Goal: Task Accomplishment & Management: Manage account settings

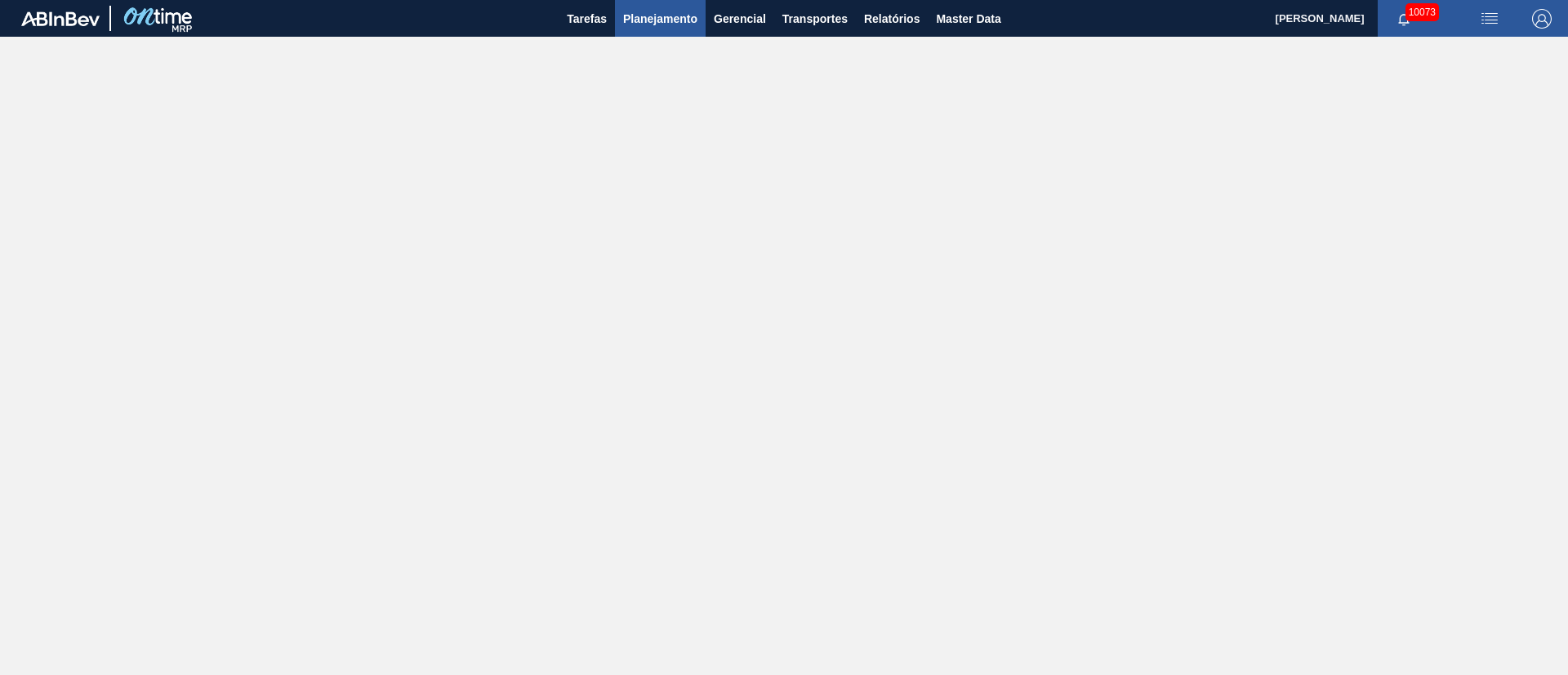
click at [668, 21] on span "Planejamento" at bounding box center [659, 18] width 74 height 19
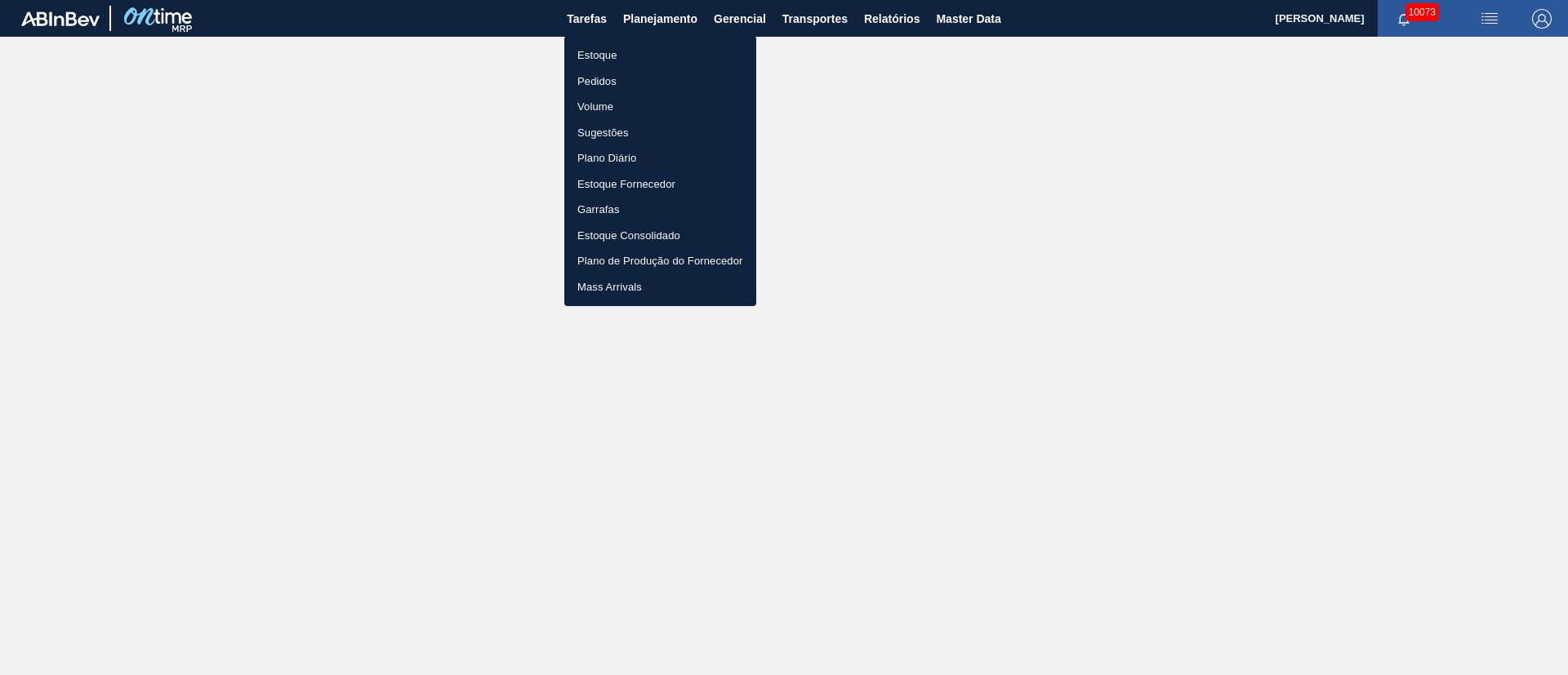
click at [608, 88] on li "Pedidos" at bounding box center [659, 82] width 192 height 26
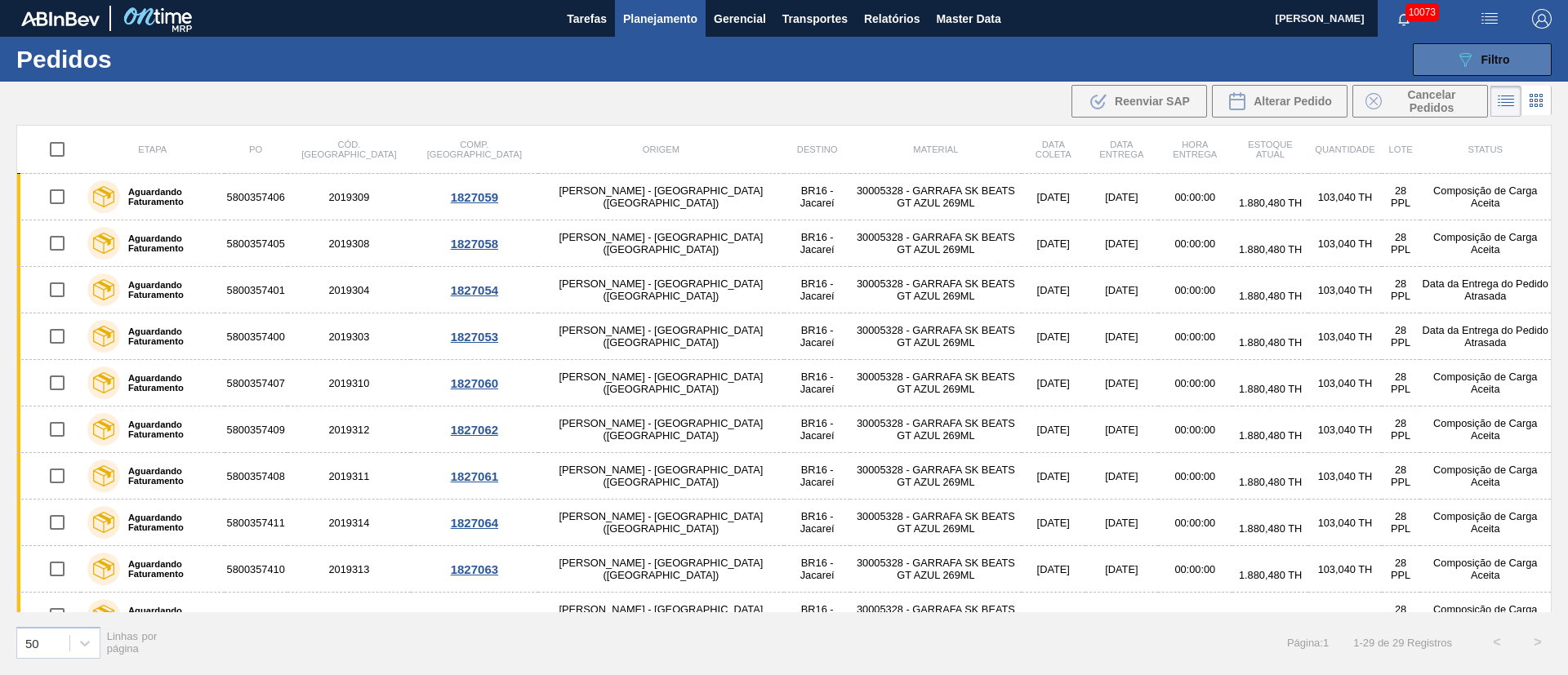
click at [1491, 53] on span "Filtro" at bounding box center [1495, 60] width 28 height 13
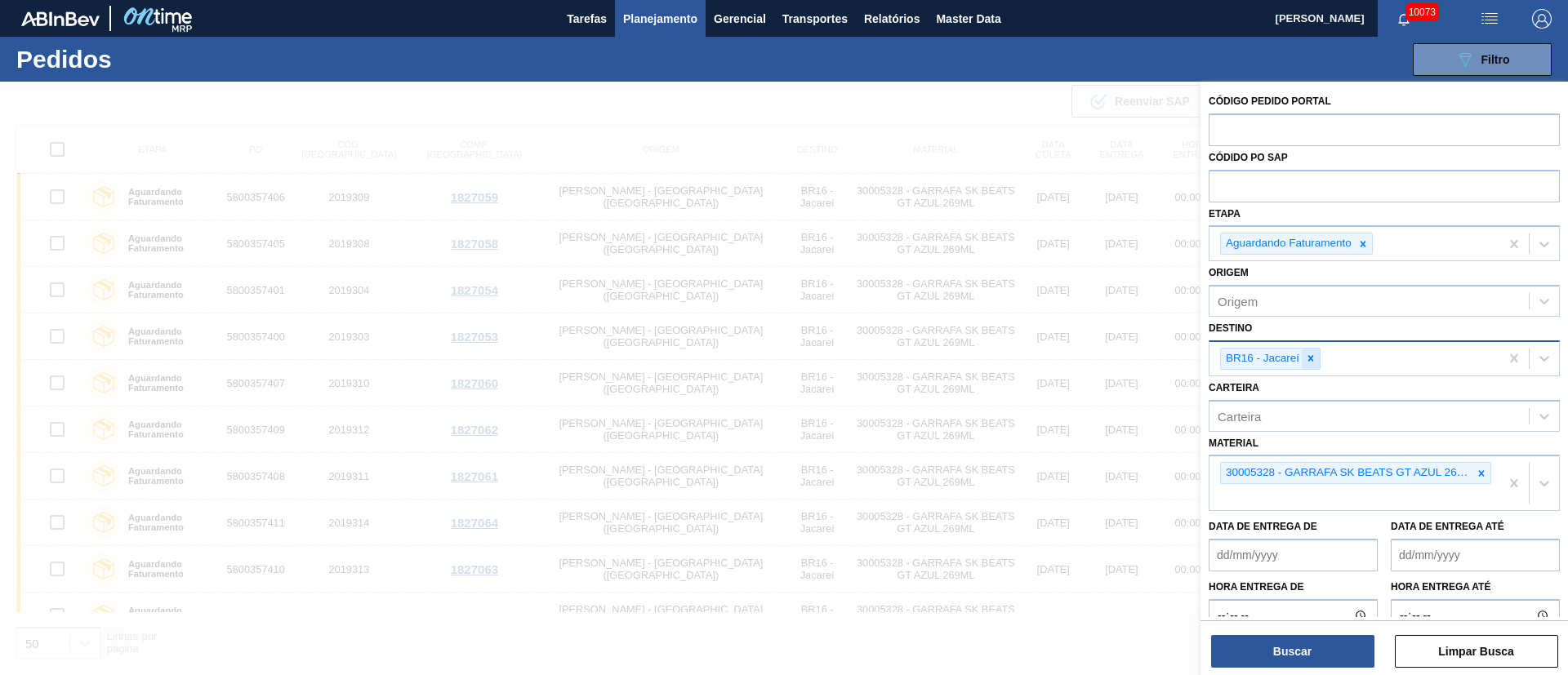
click at [1310, 360] on icon at bounding box center [1310, 359] width 6 height 6
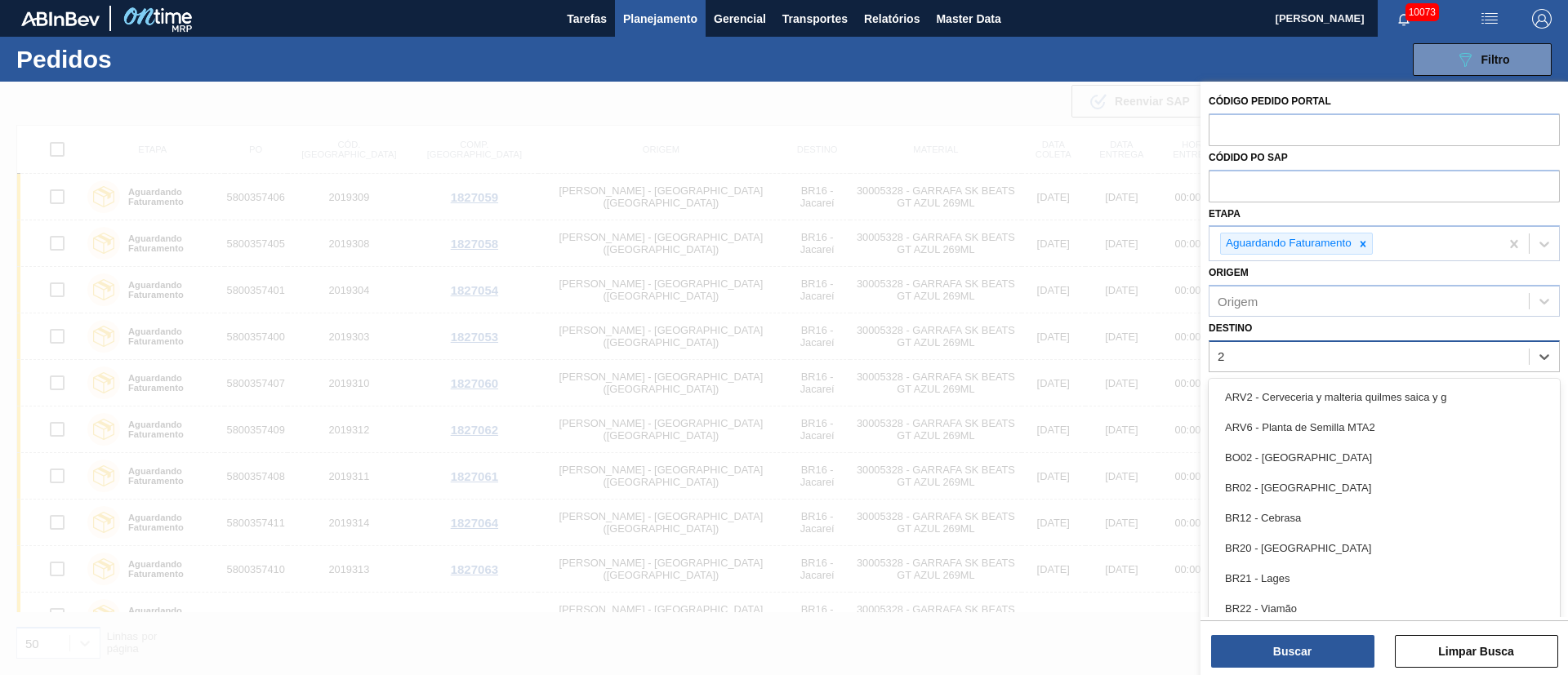
type input "26"
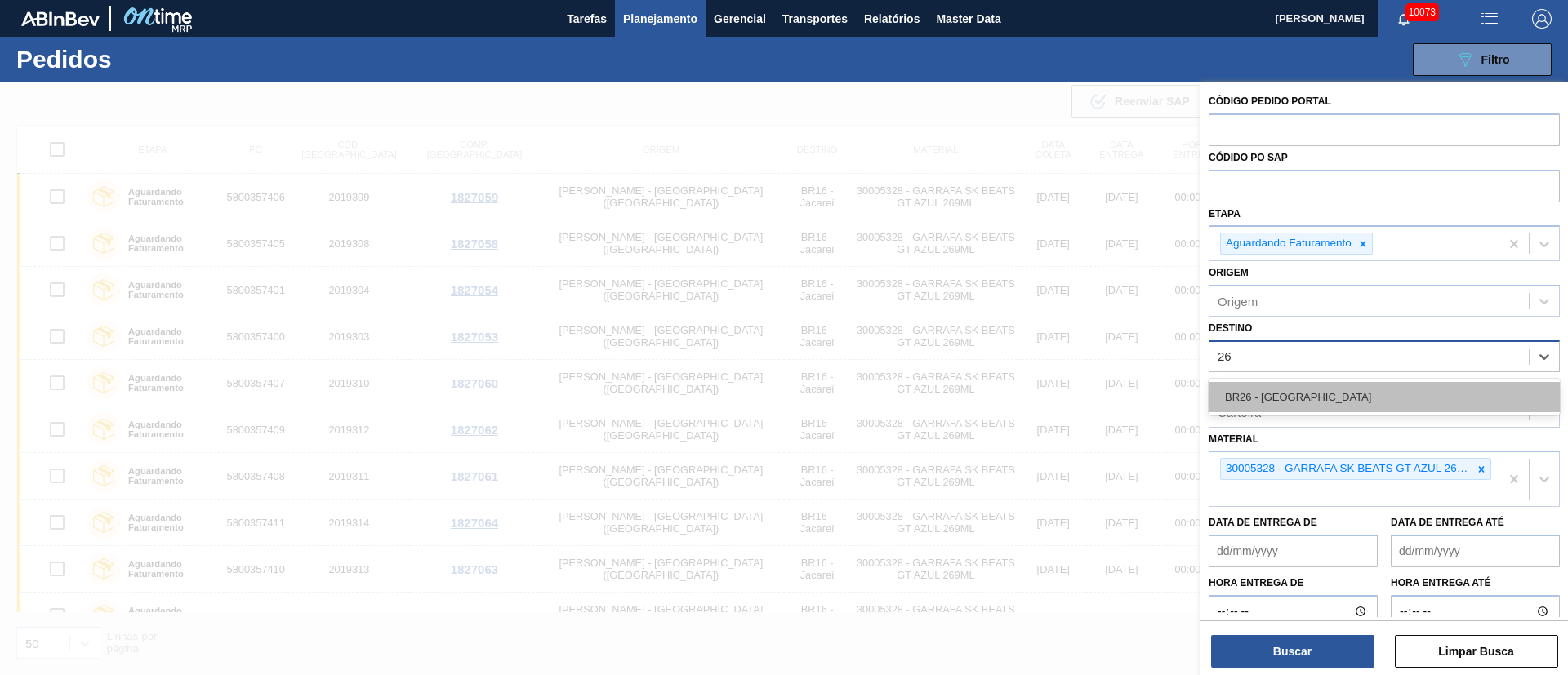
click at [1285, 394] on div "BR26 - [GEOGRAPHIC_DATA]" at bounding box center [1384, 397] width 351 height 30
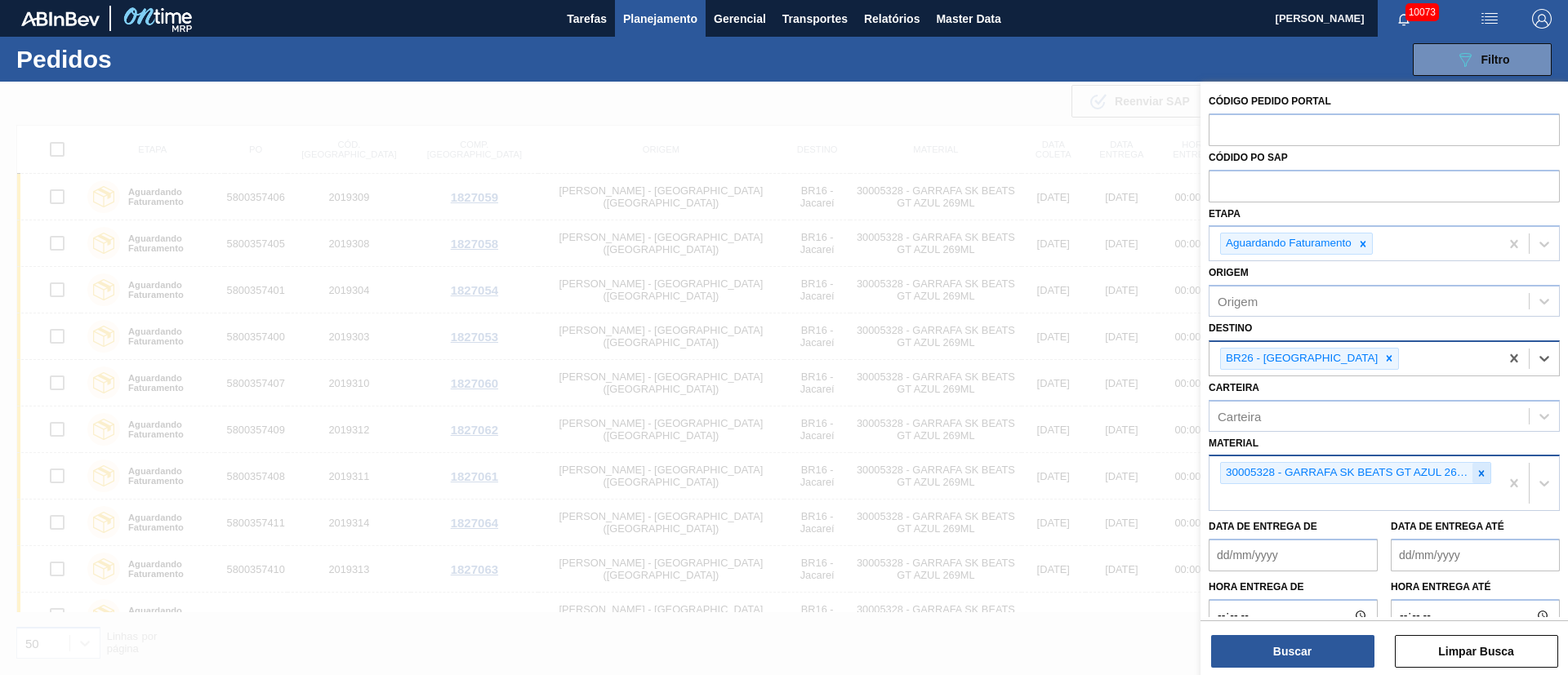
click at [1478, 475] on icon at bounding box center [1481, 473] width 6 height 6
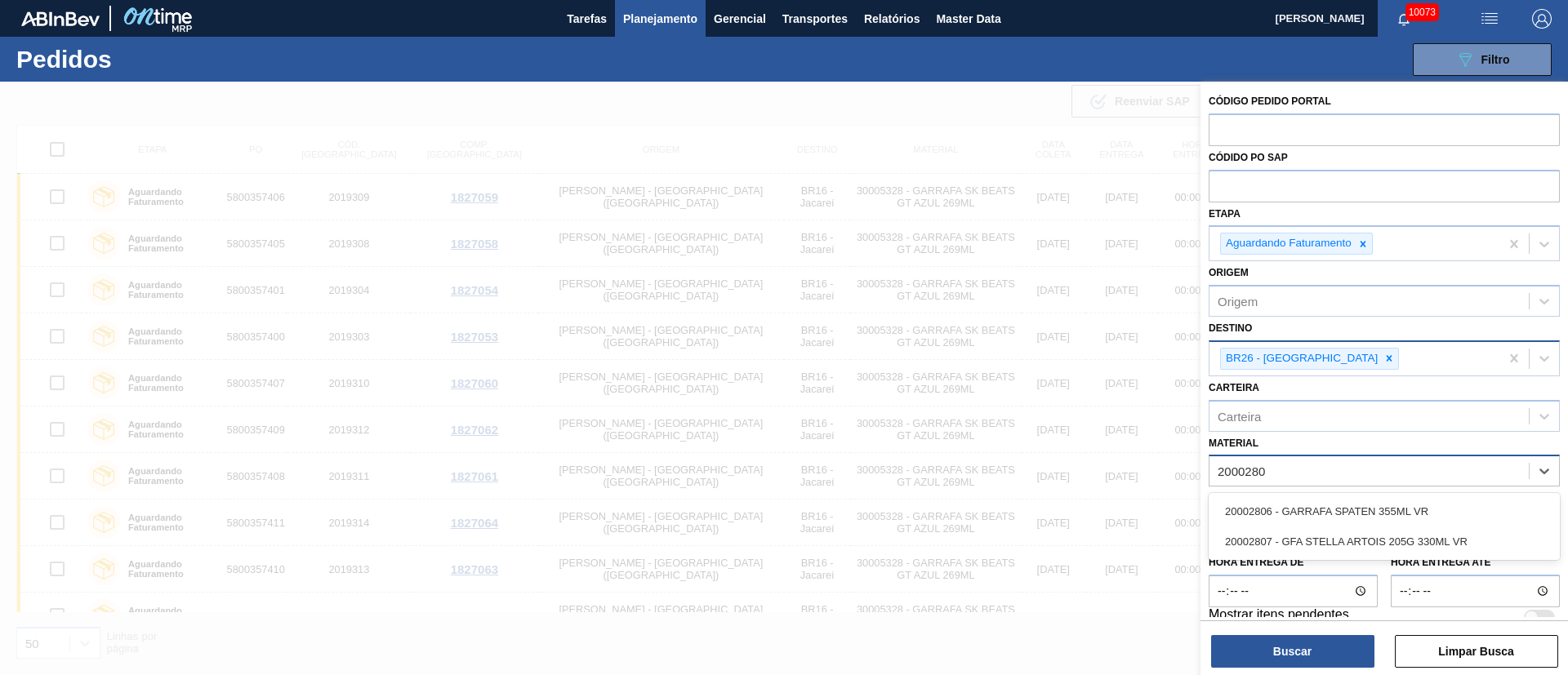
type input "20002807"
click at [1419, 511] on div "20002807 - GFA STELLA ARTOIS 205G 330ML VR" at bounding box center [1384, 511] width 351 height 30
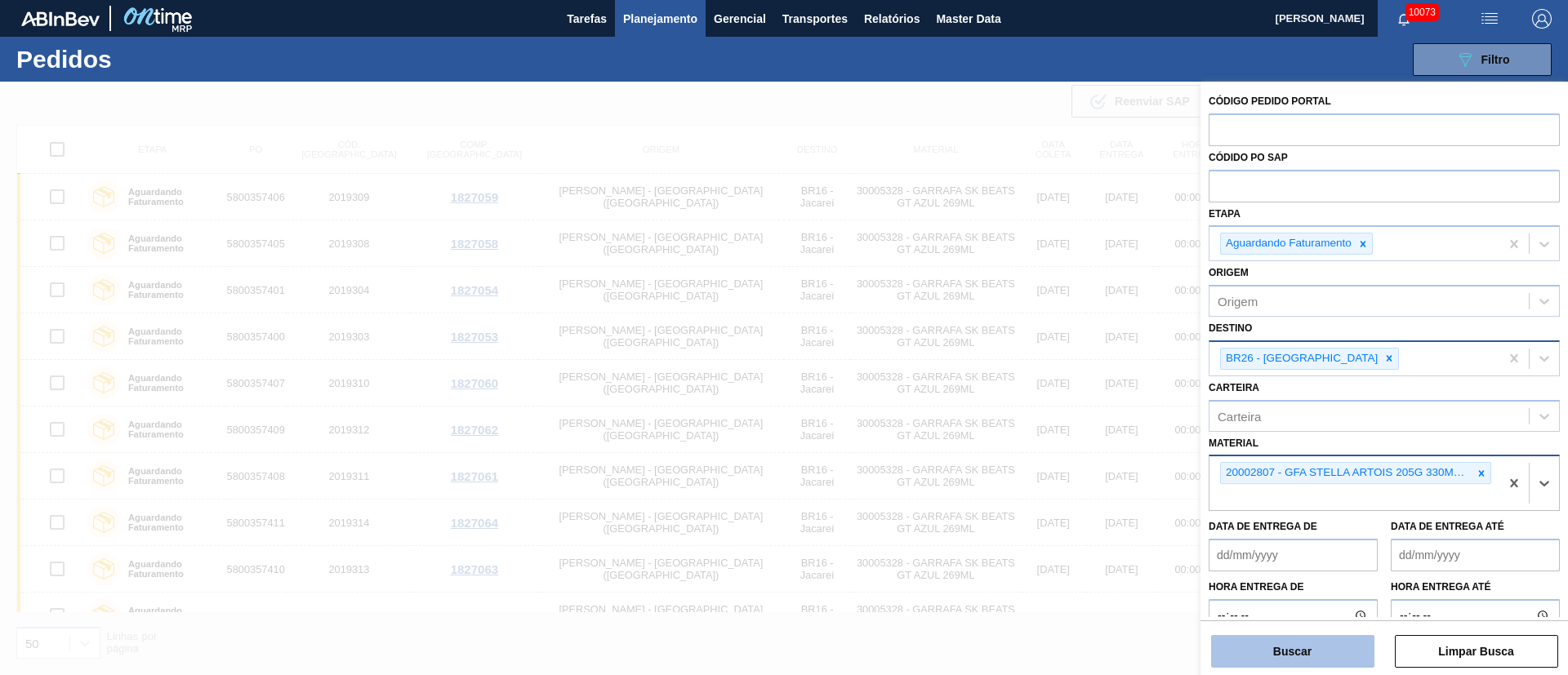
click at [1330, 659] on button "Buscar" at bounding box center [1292, 652] width 163 height 33
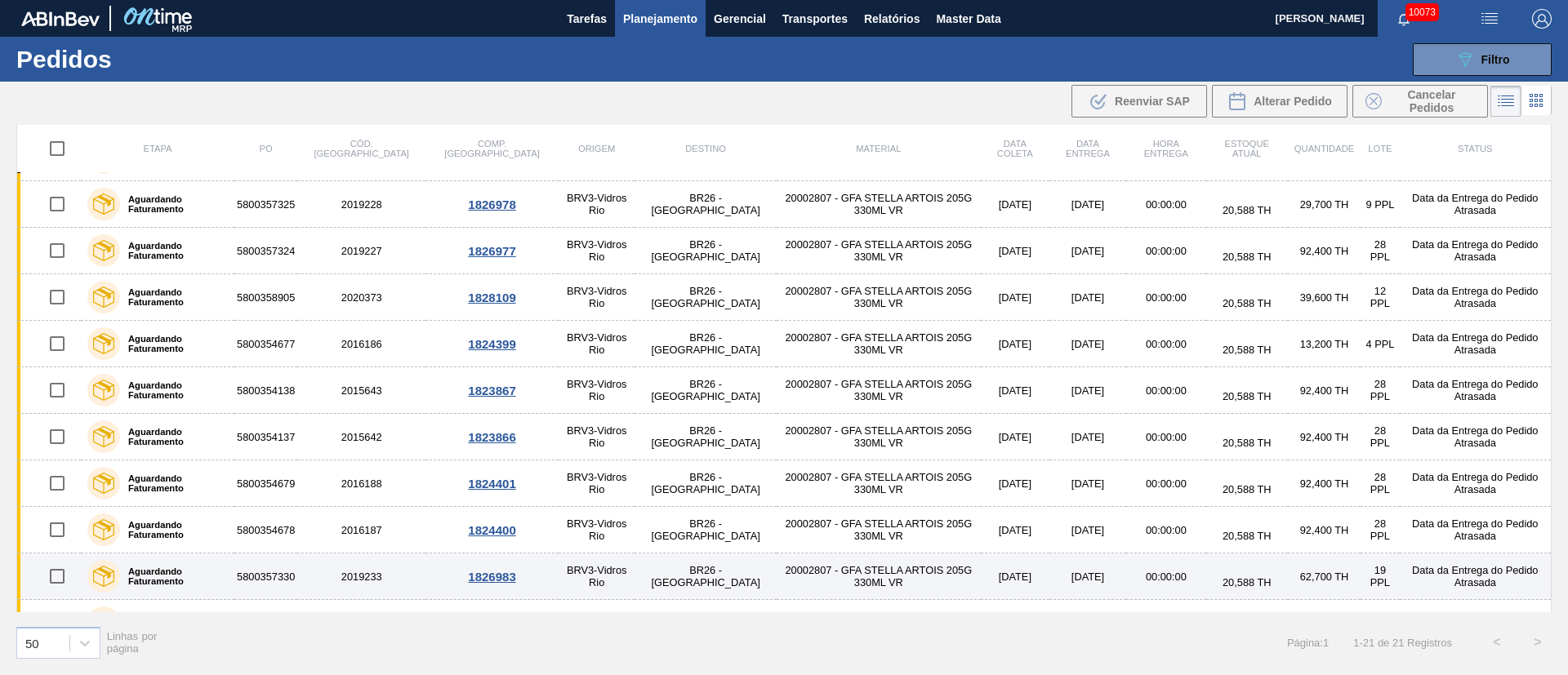
scroll to position [368, 0]
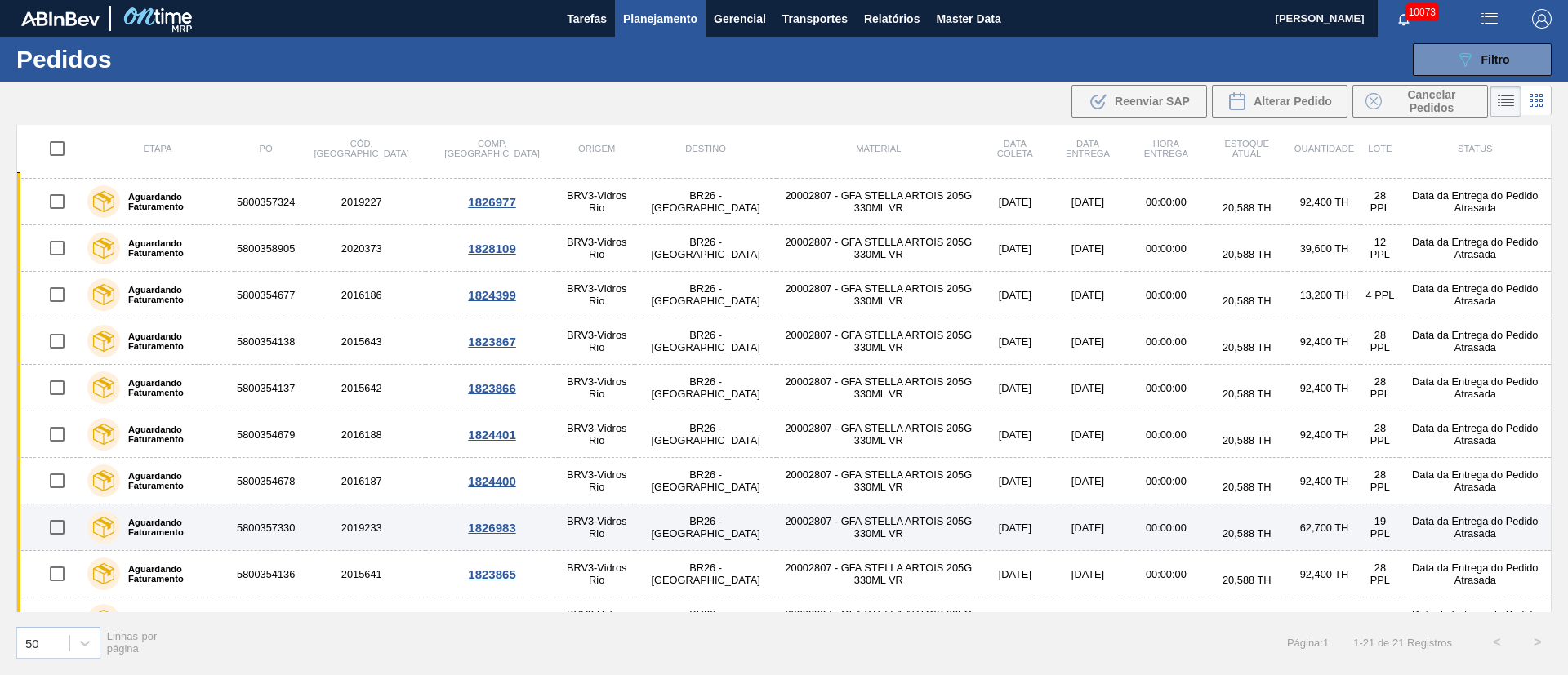
click at [69, 522] on input "checkbox" at bounding box center [57, 526] width 34 height 34
checkbox input "true"
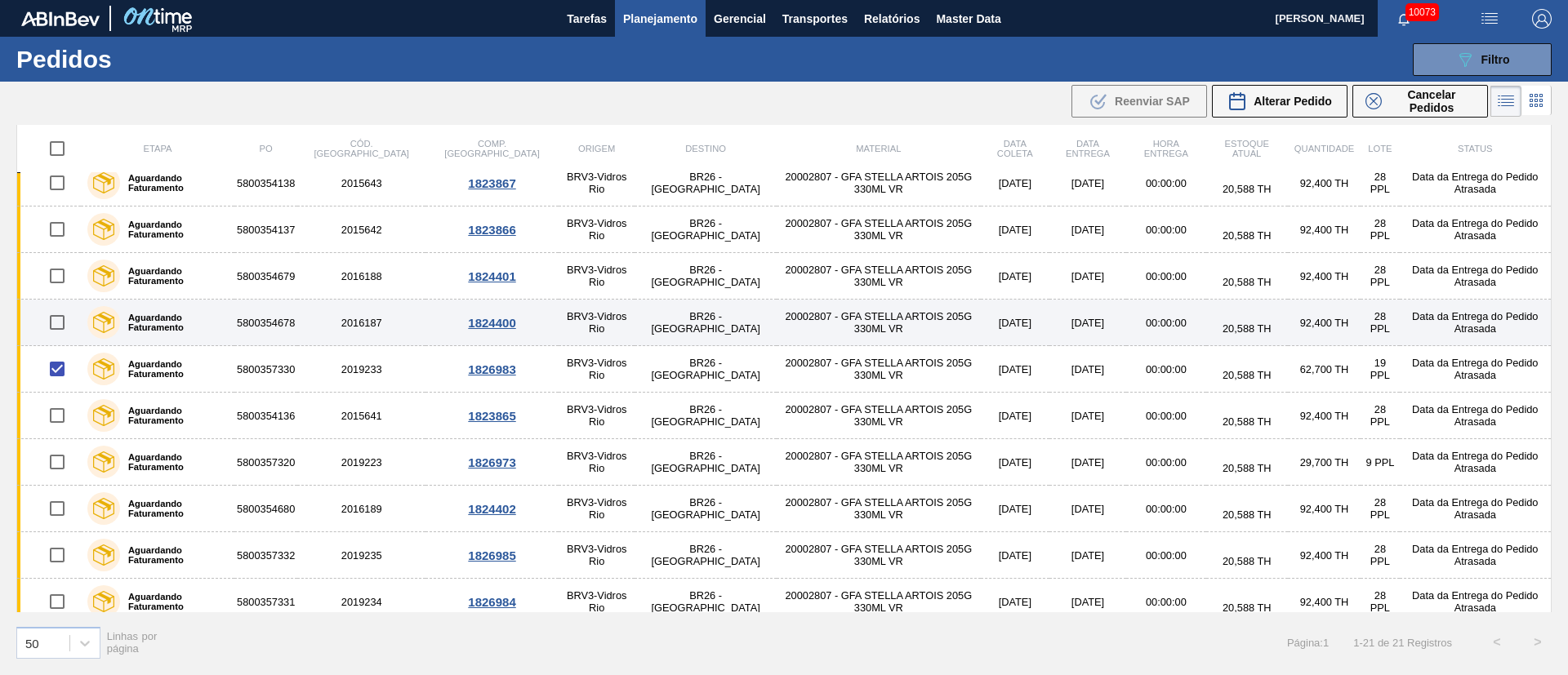
scroll to position [539, 0]
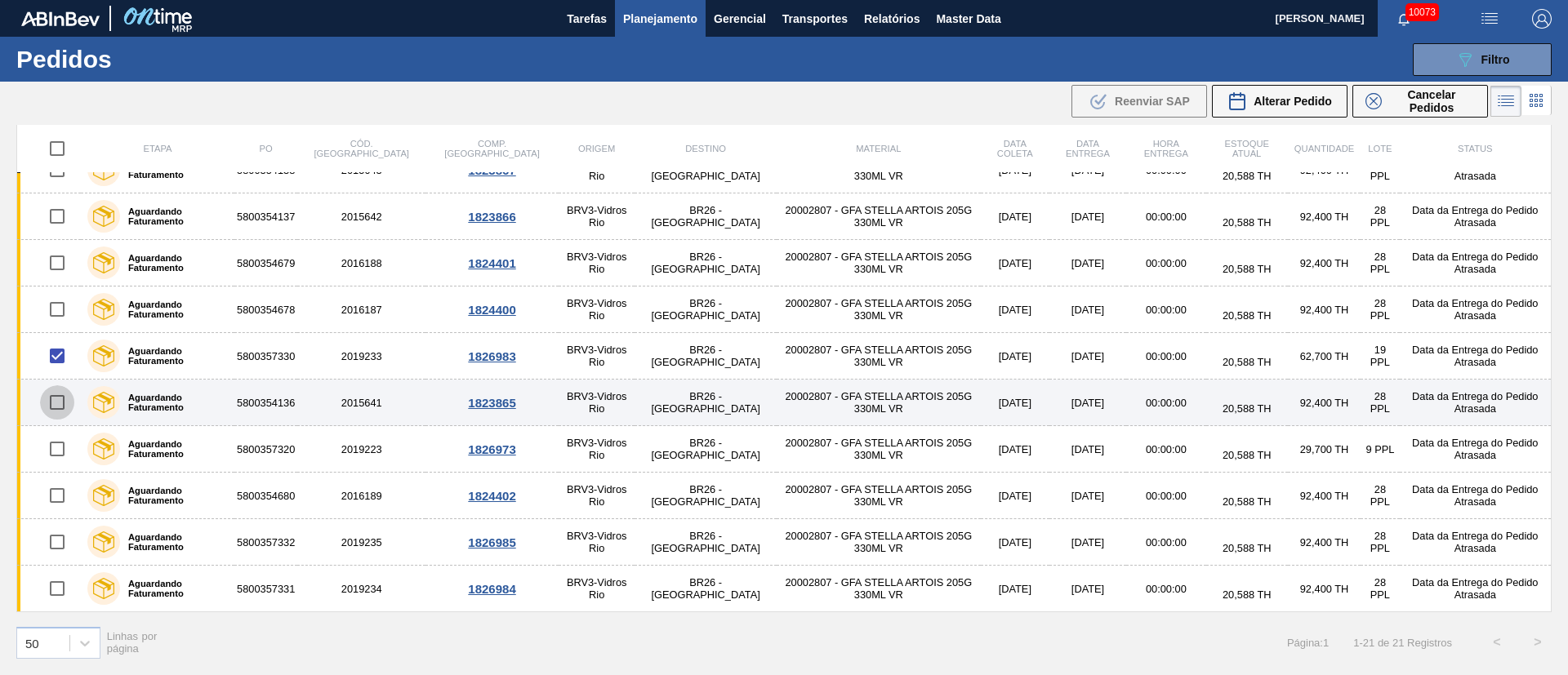
click at [58, 410] on input "checkbox" at bounding box center [57, 402] width 34 height 34
checkbox input "true"
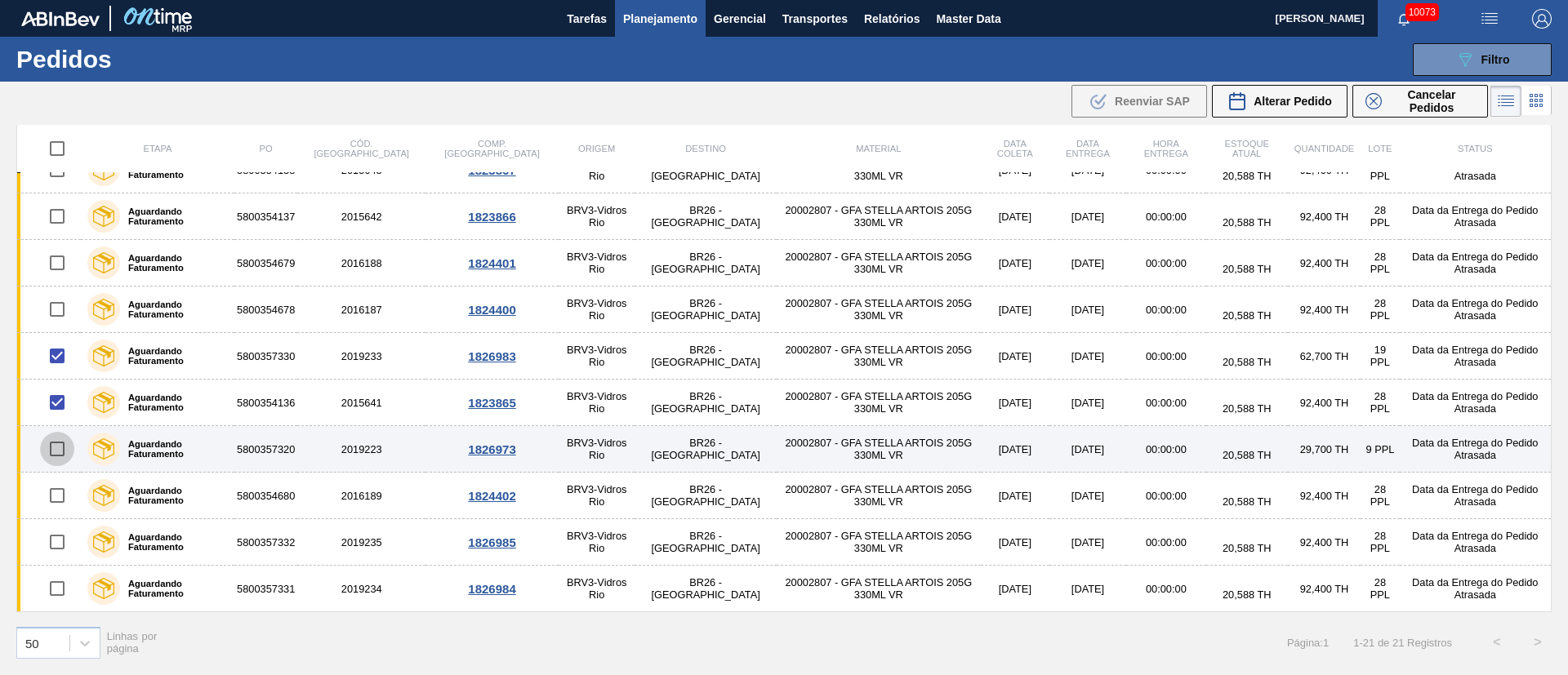
click at [52, 453] on input "checkbox" at bounding box center [57, 448] width 34 height 34
checkbox input "true"
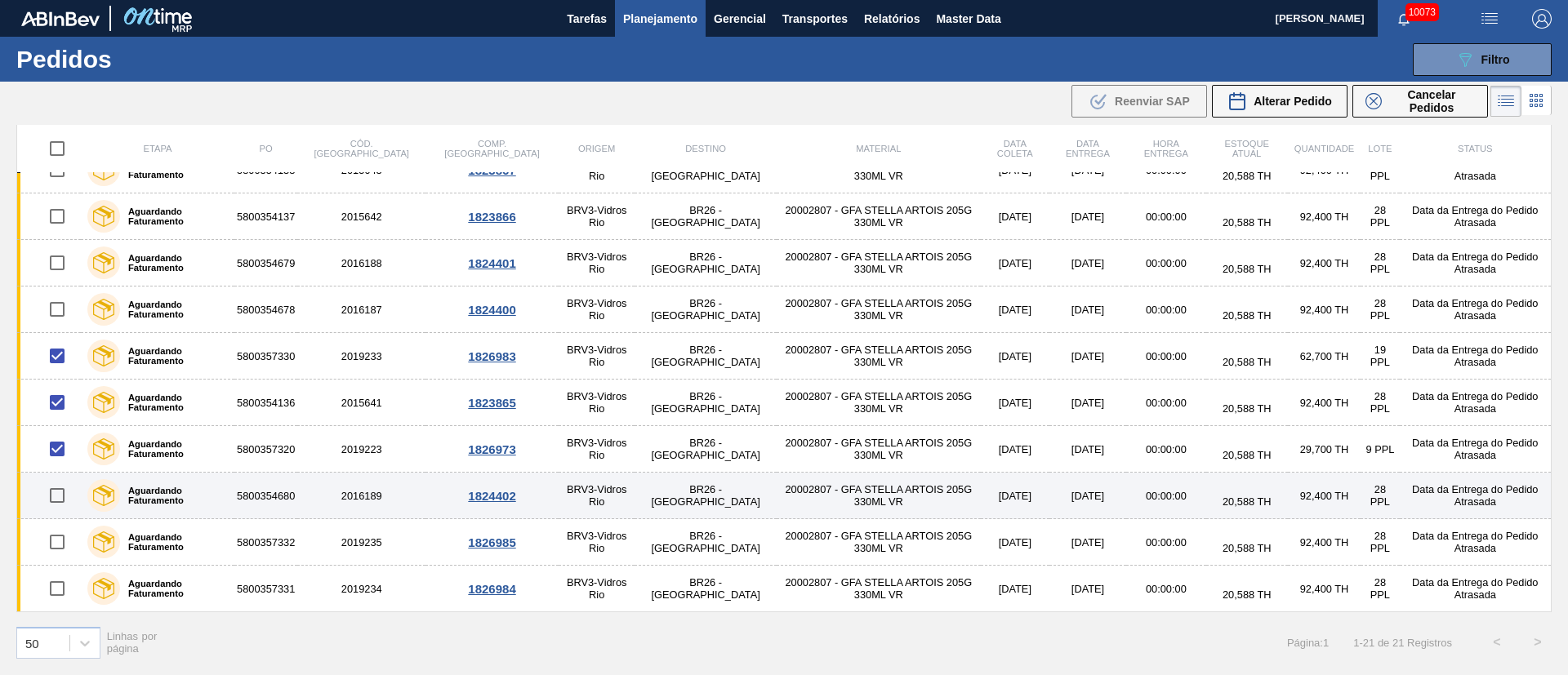
click at [63, 497] on input "checkbox" at bounding box center [57, 495] width 34 height 34
checkbox input "true"
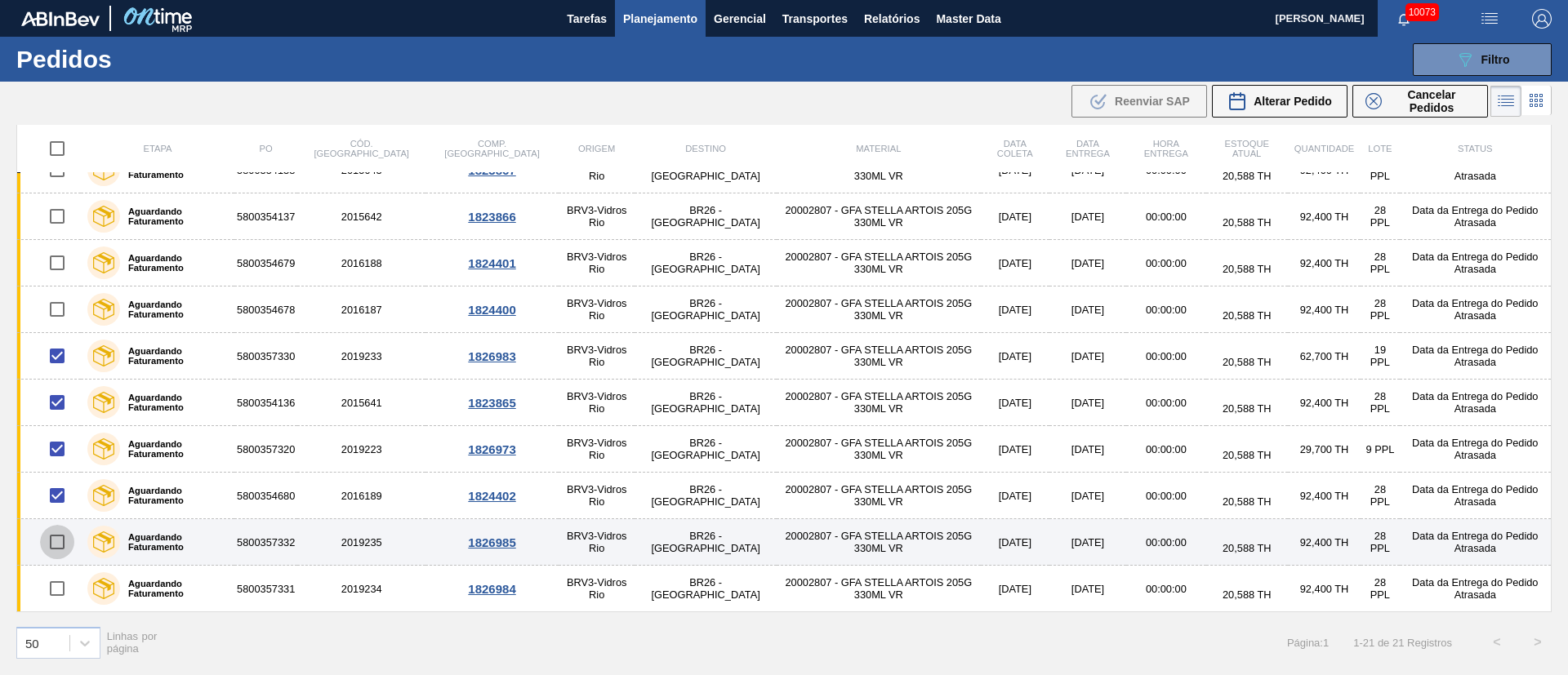
click at [56, 546] on input "checkbox" at bounding box center [57, 542] width 34 height 34
checkbox input "true"
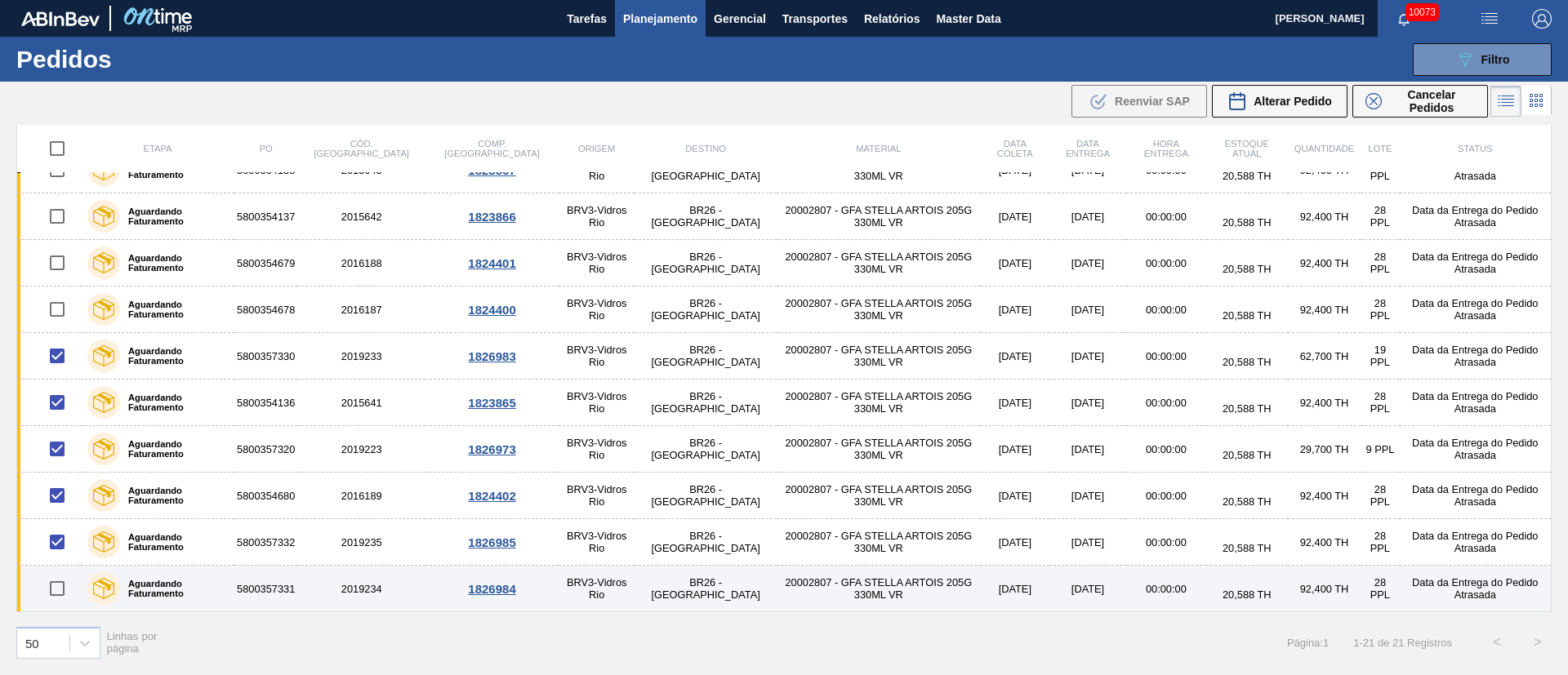
click at [49, 600] on input "checkbox" at bounding box center [57, 588] width 34 height 34
checkbox input "true"
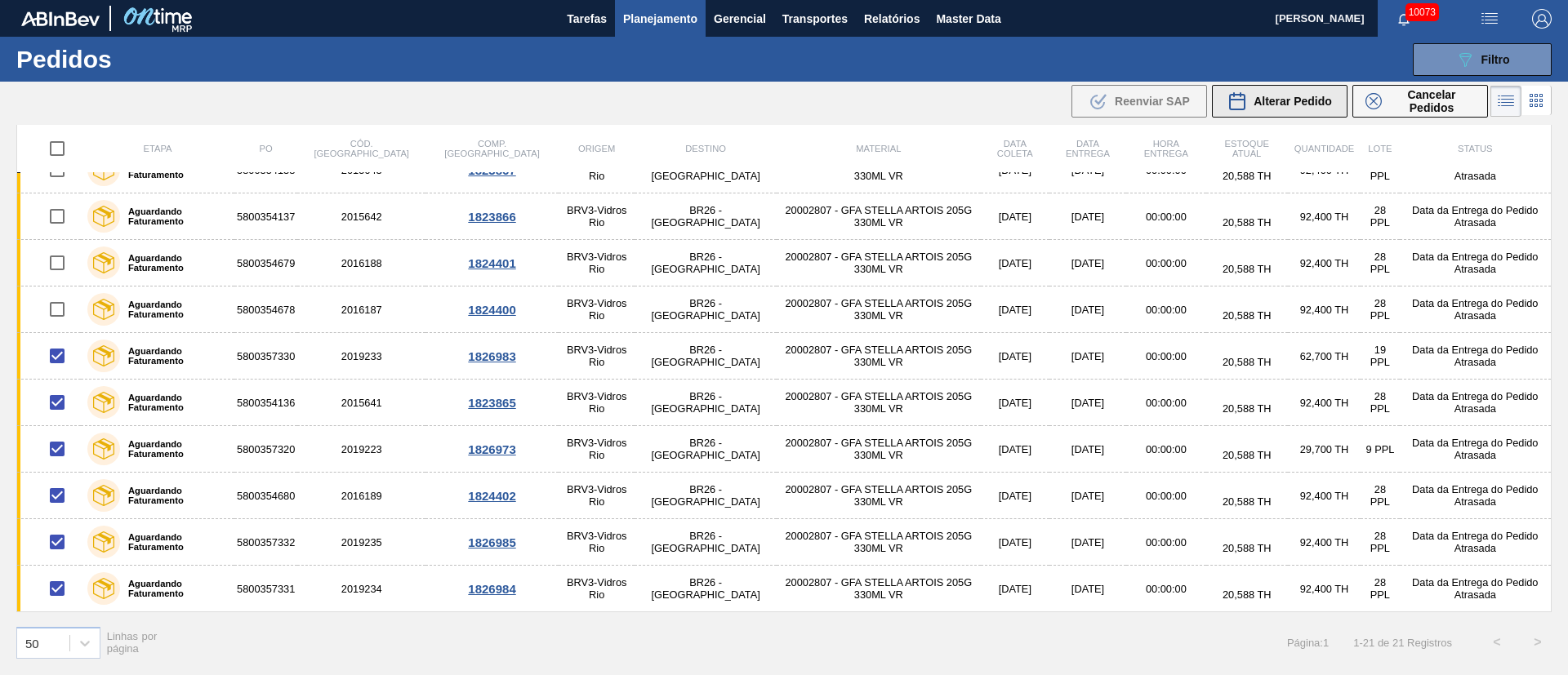
click at [1303, 104] on span "Alterar Pedido" at bounding box center [1292, 101] width 78 height 13
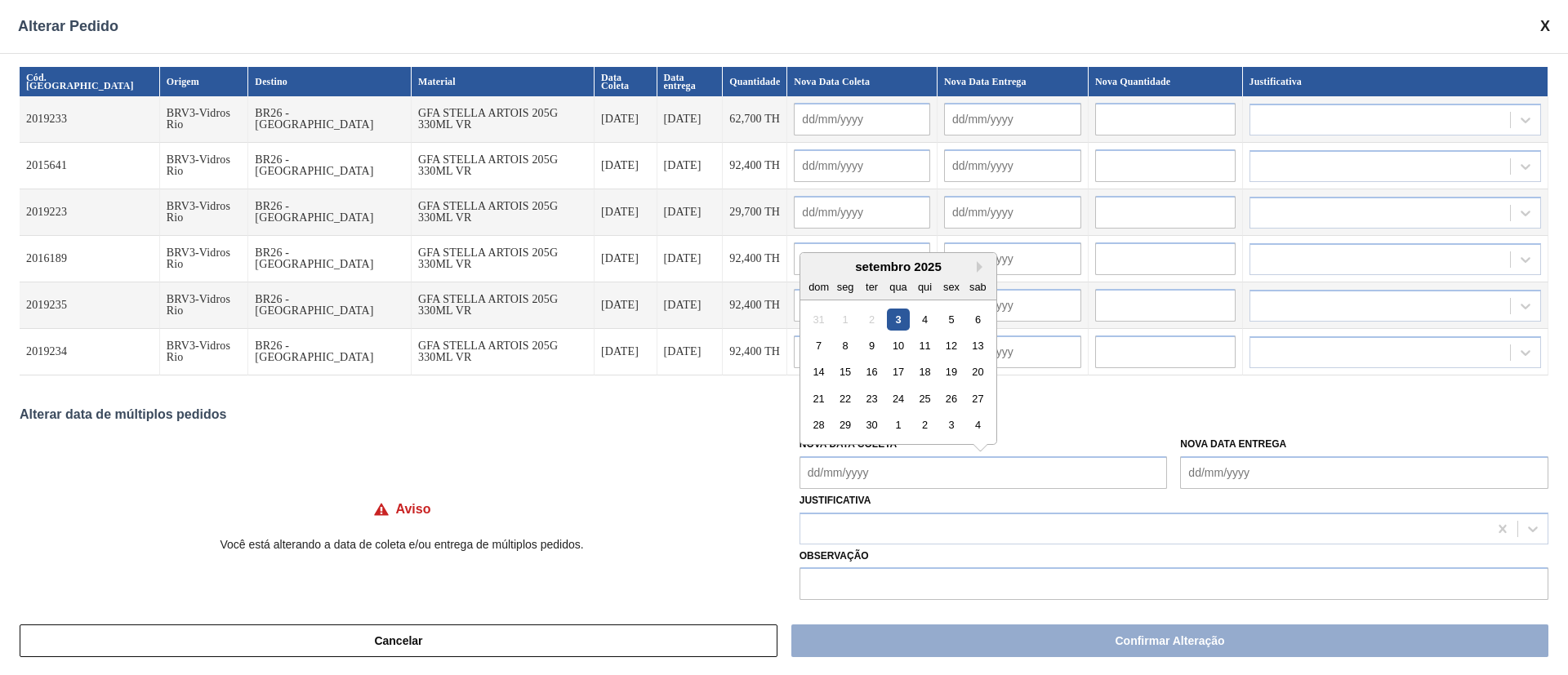
click at [948, 467] on Coleta "Nova Data Coleta" at bounding box center [984, 473] width 369 height 33
click at [867, 369] on div "16" at bounding box center [871, 372] width 22 height 22
type Coleta "[DATE]"
type input "[DATE]"
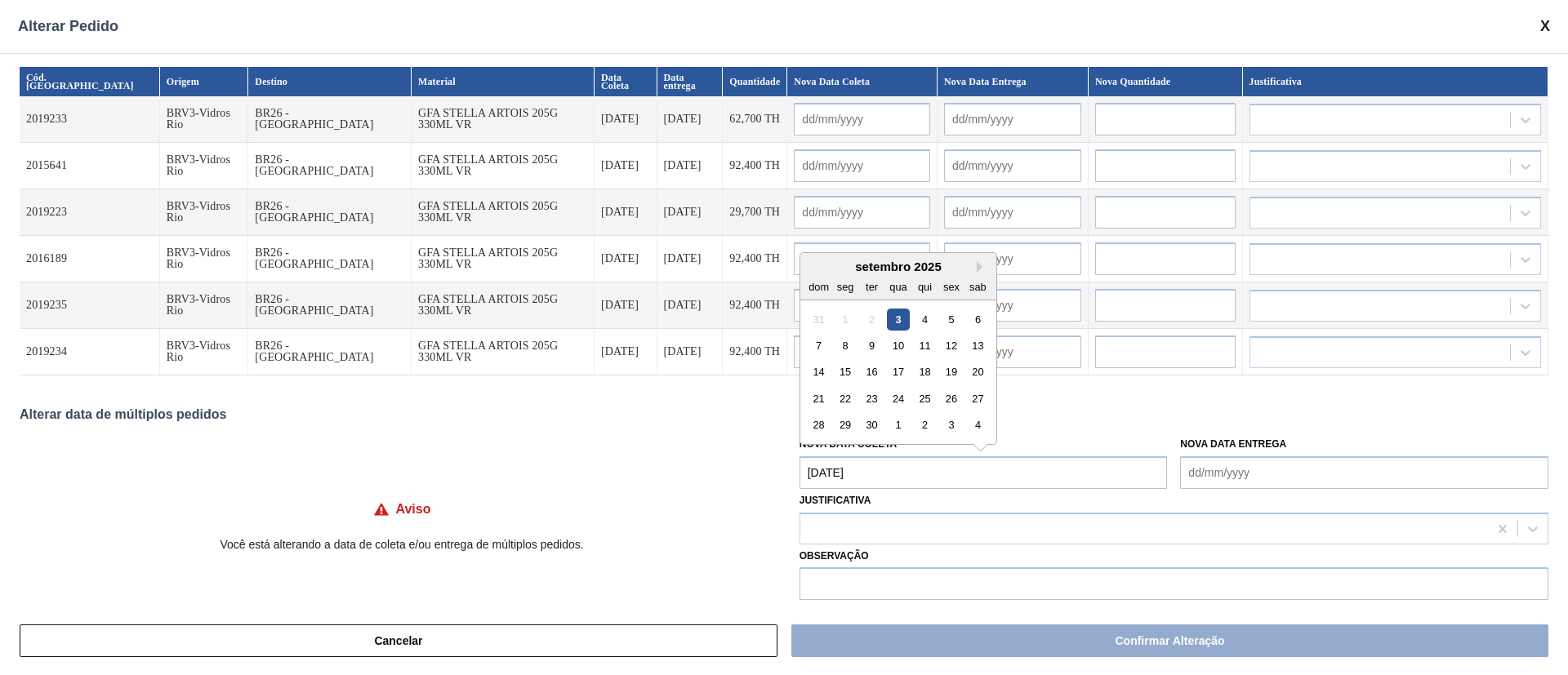
type input "[DATE]"
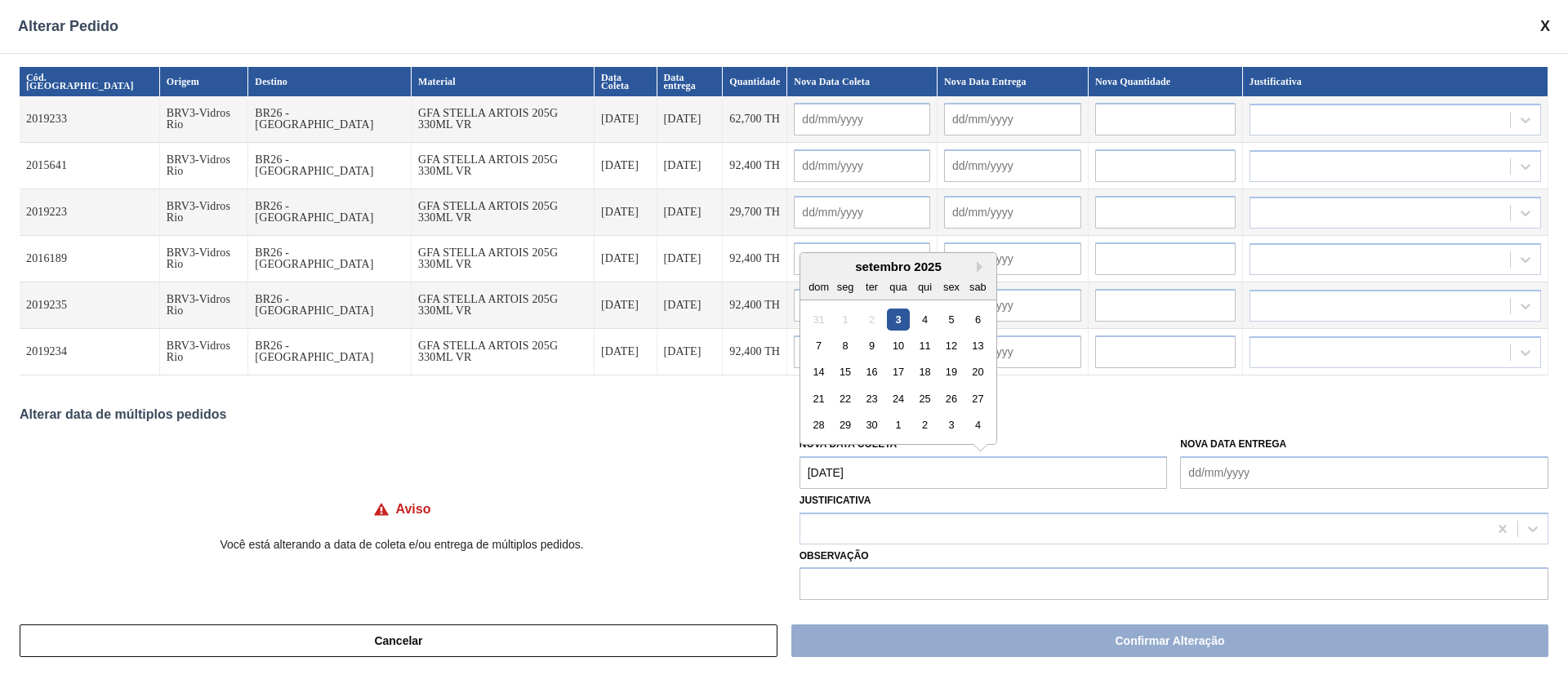
type input "[DATE]"
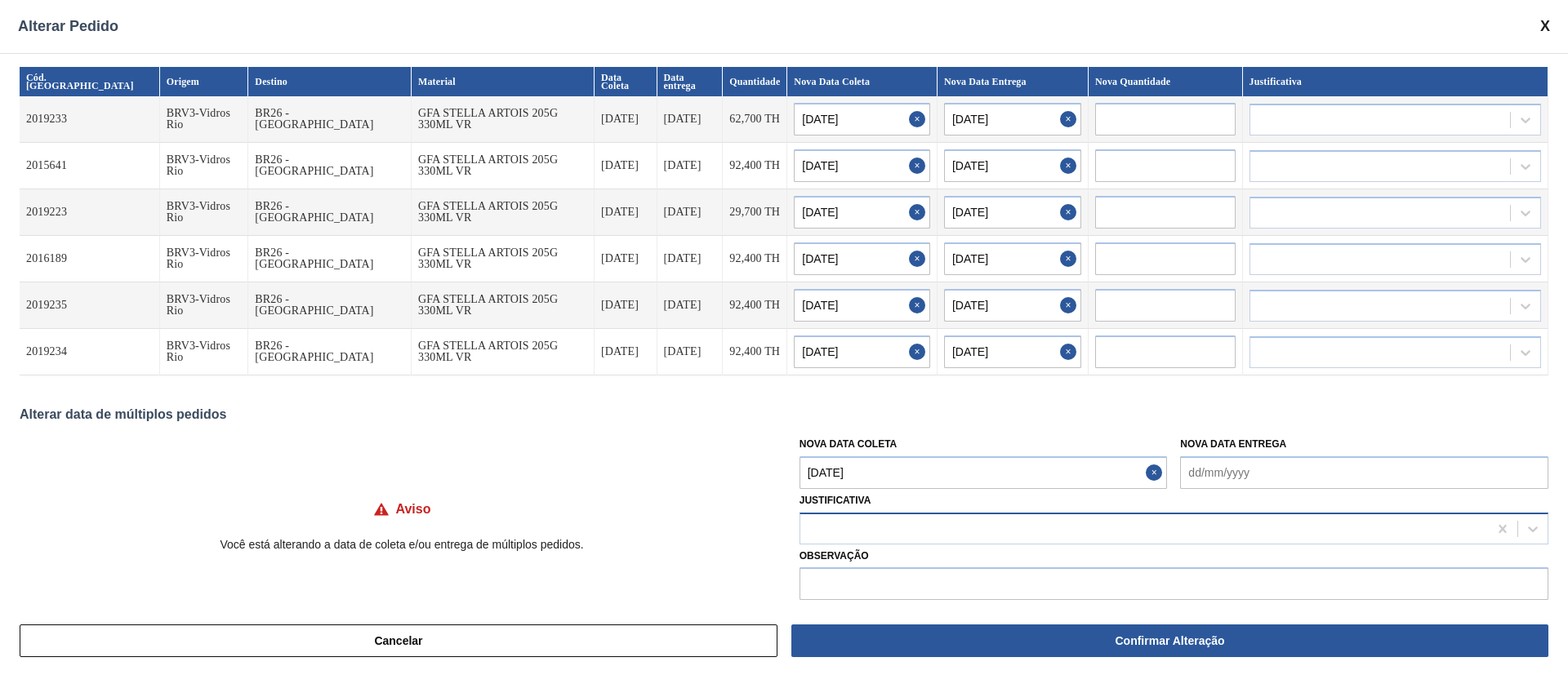
click at [875, 531] on div at bounding box center [1144, 529] width 688 height 24
type input "out"
click at [845, 578] on div "Outro" at bounding box center [1174, 570] width 748 height 30
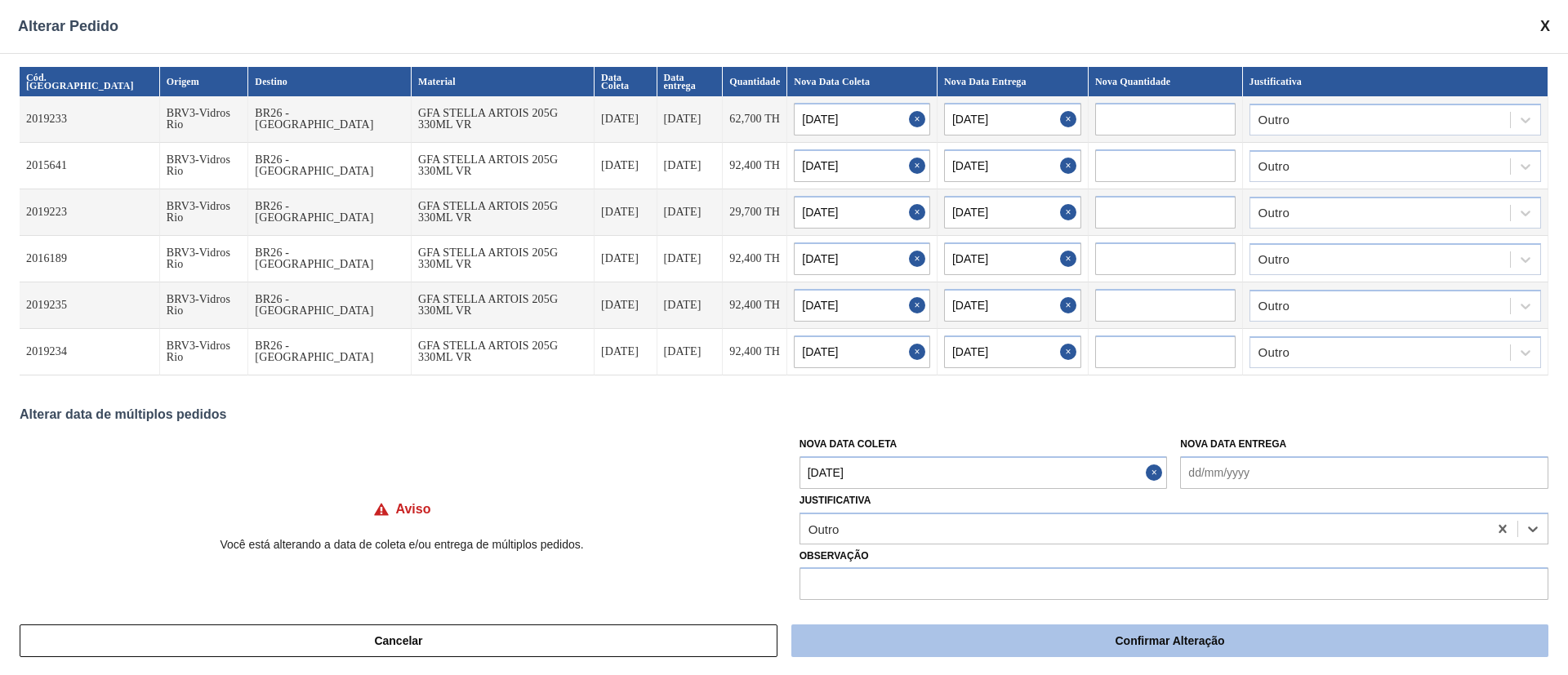
click at [1248, 648] on button "Confirmar Alteração" at bounding box center [1169, 641] width 756 height 33
